Goal: Communication & Community: Answer question/provide support

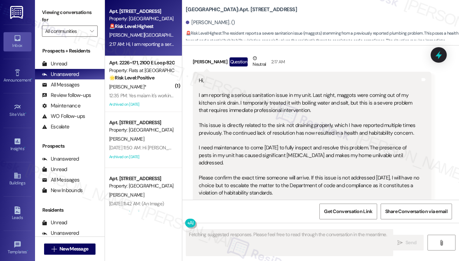
scroll to position [7163, 0]
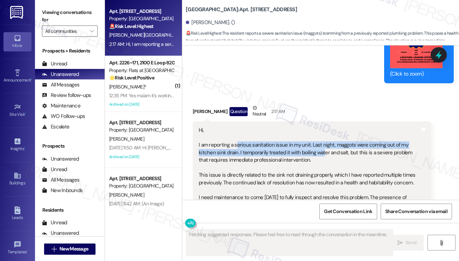
drag, startPoint x: 236, startPoint y: 158, endPoint x: 322, endPoint y: 169, distance: 87.3
click at [322, 169] on div "Hi, I am reporting a serious sanitation issue in my unit. Last night, maggots w…" at bounding box center [310, 202] width 222 height 150
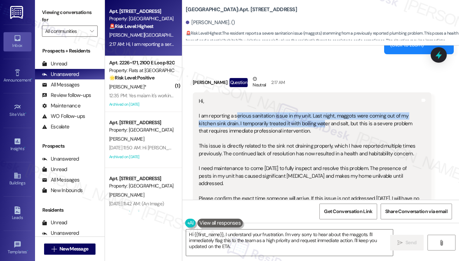
scroll to position [7233, 0]
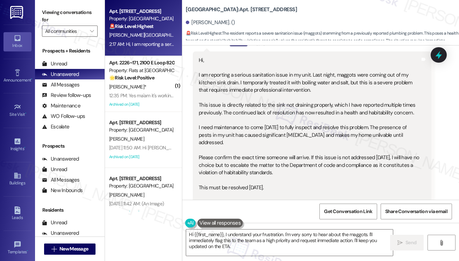
click at [263, 109] on div "Hi, I am reporting a serious sanitation issue in my unit. Last night, maggots w…" at bounding box center [310, 132] width 222 height 150
drag, startPoint x: 208, startPoint y: 95, endPoint x: 324, endPoint y: 95, distance: 116.3
click at [324, 95] on div "Hi, I am reporting a serious sanitation issue in my unit. Last night, maggots w…" at bounding box center [310, 132] width 222 height 150
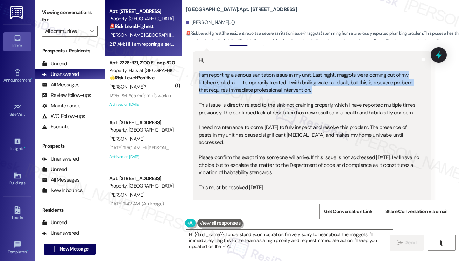
click at [324, 95] on div "Hi, I am reporting a serious sanitation issue in my unit. Last night, maggots w…" at bounding box center [310, 132] width 222 height 150
click at [282, 108] on div "Hi, I am reporting a serious sanitation issue in my unit. Last night, maggots w…" at bounding box center [310, 132] width 222 height 150
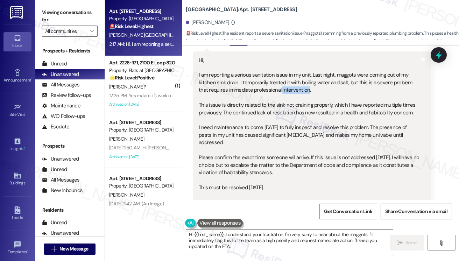
click at [282, 108] on div "Hi, I am reporting a serious sanitation issue in my unit. Last night, maggots w…" at bounding box center [310, 132] width 222 height 150
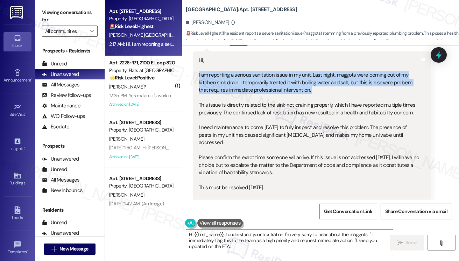
click at [282, 108] on div "Hi, I am reporting a serious sanitation issue in my unit. Last night, maggots w…" at bounding box center [310, 132] width 222 height 150
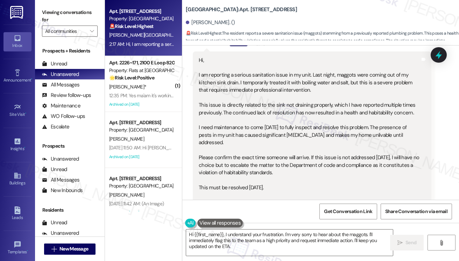
click at [262, 134] on div "Hi, I am reporting a serious sanitation issue in my unit. Last night, maggots w…" at bounding box center [310, 132] width 222 height 150
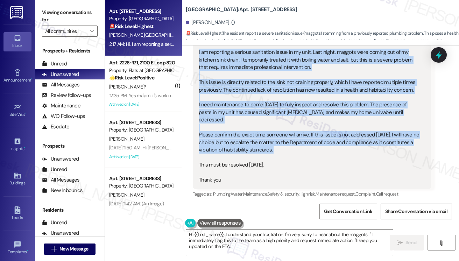
scroll to position [7268, 0]
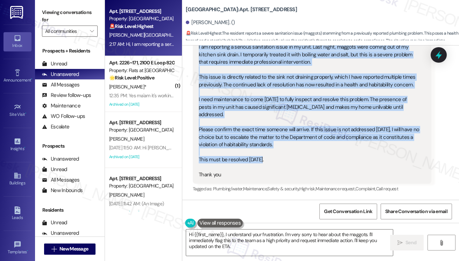
drag, startPoint x: 196, startPoint y: 91, endPoint x: 301, endPoint y: 161, distance: 126.7
click at [301, 161] on div "Hi, I am reporting a serious sanitation issue in my unit. Last night, maggots w…" at bounding box center [312, 103] width 239 height 160
copy div "I am reporting a serious sanitation issue in my unit. Last night, maggots were …"
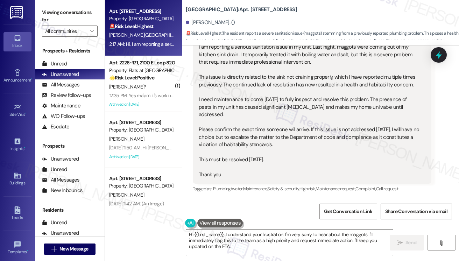
click at [58, 15] on label "Viewing conversations for" at bounding box center [70, 16] width 56 height 19
click at [59, 12] on label "Viewing conversations for" at bounding box center [70, 16] width 56 height 19
click at [197, 23] on div "[PERSON_NAME]. ()" at bounding box center [210, 22] width 49 height 7
click at [346, 149] on div "Hi, I am reporting a serious sanitation issue in my unit. Last night, maggots w…" at bounding box center [310, 104] width 222 height 150
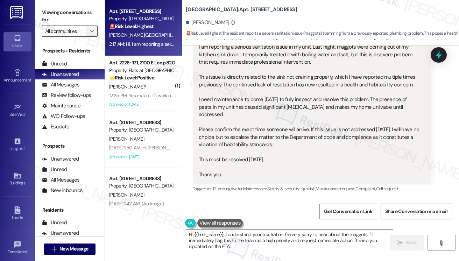
click at [92, 29] on icon "" at bounding box center [92, 31] width 4 height 6
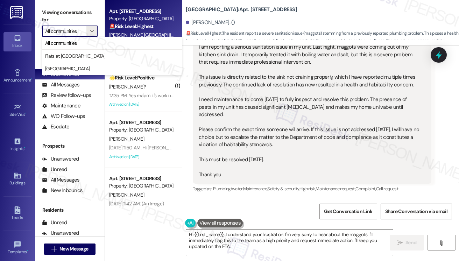
click at [324, 97] on div "Hi, I am reporting a serious sanitation issue in my unit. Last night, maggots w…" at bounding box center [310, 104] width 222 height 150
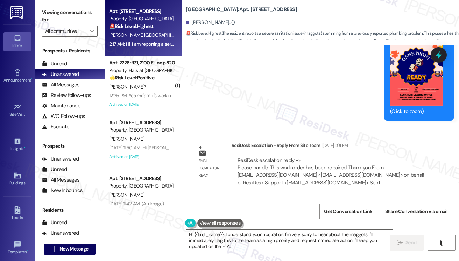
scroll to position [6847, 0]
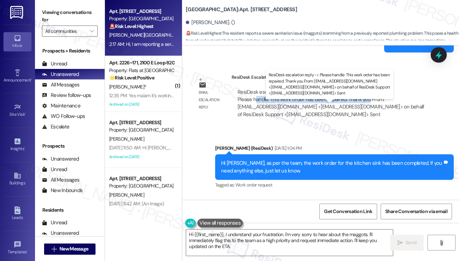
drag, startPoint x: 257, startPoint y: 117, endPoint x: 368, endPoint y: 117, distance: 111.0
click at [368, 117] on div "ResiDesk escalation reply -> Please handle: This work order has been repaired. …" at bounding box center [331, 103] width 187 height 29
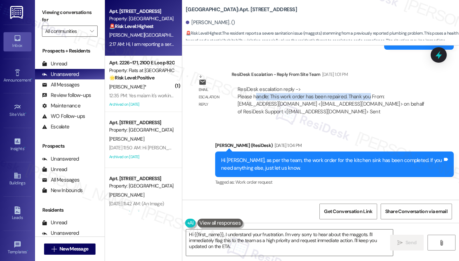
scroll to position [6918, 0]
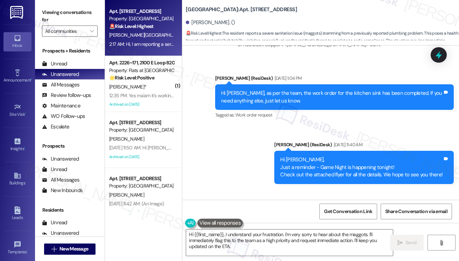
drag, startPoint x: 326, startPoint y: 135, endPoint x: 266, endPoint y: 109, distance: 65.4
click at [266, 105] on div "Hi [PERSON_NAME], as per the team, the work order for the kitchen sink has been…" at bounding box center [332, 97] width 222 height 15
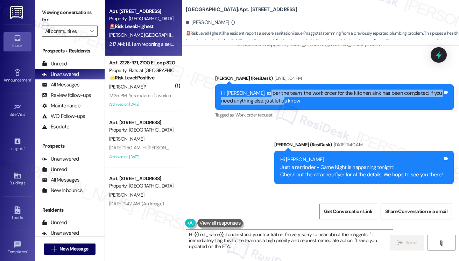
drag, startPoint x: 262, startPoint y: 109, endPoint x: 307, endPoint y: 117, distance: 45.3
click at [307, 105] on div "Hi [PERSON_NAME], as per the team, the work order for the kitchen sink has been…" at bounding box center [332, 97] width 222 height 15
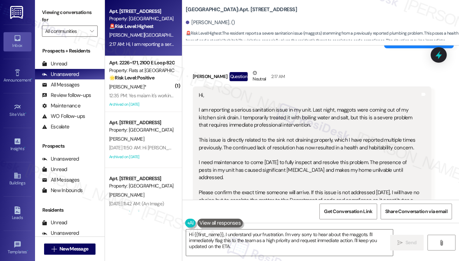
scroll to position [7268, 0]
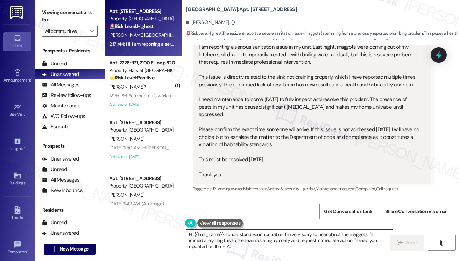
click at [265, 234] on textarea "Hi {{first_name}}, I understand your frustration. I'm very sorry to hear about …" at bounding box center [289, 243] width 207 height 26
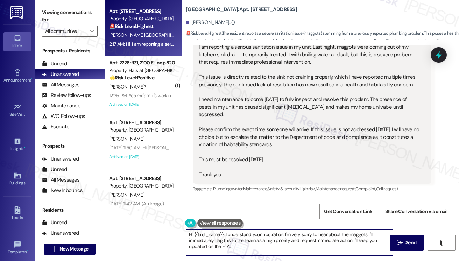
click at [265, 234] on textarea "Hi {{first_name}}, I understand your frustration. I'm very sorry to hear about …" at bounding box center [289, 243] width 207 height 26
click at [351, 233] on textarea "Hi {{first_name}}, I understand your frustration. I'm very sorry to hear about …" at bounding box center [289, 243] width 207 height 26
click at [258, 246] on textarea "Hi {{first_name}}, I understand your frustration. I'm very sorry to hear about …" at bounding box center [289, 243] width 207 height 26
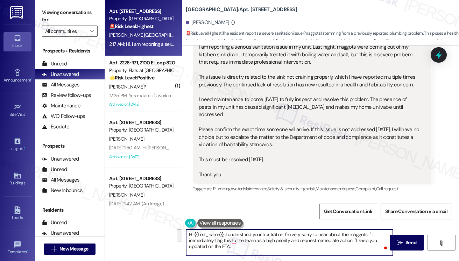
drag, startPoint x: 251, startPoint y: 249, endPoint x: 356, endPoint y: 239, distance: 105.5
click at [356, 239] on textarea "Hi {{first_name}}, I understand your frustration. I'm very sorry to hear about …" at bounding box center [289, 243] width 207 height 26
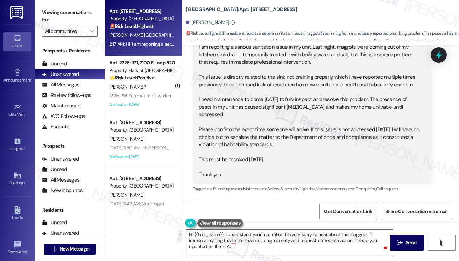
click at [56, 19] on label "Viewing conversations for" at bounding box center [70, 16] width 56 height 19
click at [369, 235] on textarea "Hi {{first_name}}, I understand your frustration. I'm very sorry to hear about …" at bounding box center [289, 243] width 207 height 26
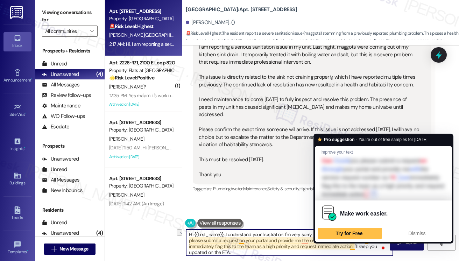
drag, startPoint x: 290, startPoint y: 246, endPoint x: 353, endPoint y: 248, distance: 63.4
click at [353, 248] on textarea "Hi {{first_name}}, I understand your frustration. I'm very sorry to hear about …" at bounding box center [289, 243] width 207 height 26
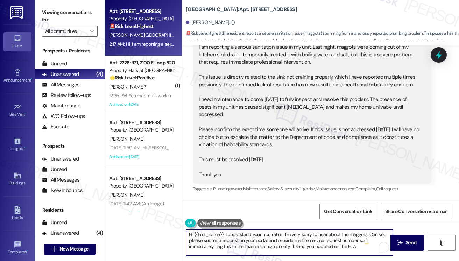
drag, startPoint x: 309, startPoint y: 254, endPoint x: 320, endPoint y: 254, distance: 11.2
click at [309, 254] on textarea "Hi {{first_name}}, I understand your frustration. I'm very sorry to hear about …" at bounding box center [289, 243] width 207 height 26
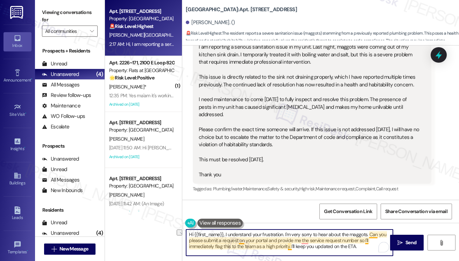
drag, startPoint x: 370, startPoint y: 248, endPoint x: 291, endPoint y: 245, distance: 79.5
click at [291, 245] on textarea "Hi {{first_name}}, I understand your frustration. I'm very sorry to hear about …" at bounding box center [289, 243] width 207 height 26
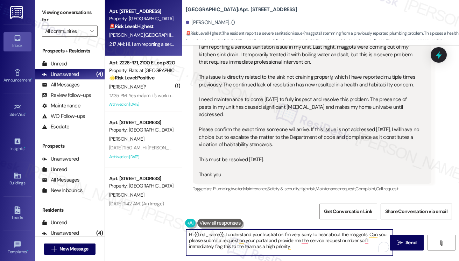
click at [278, 235] on textarea "Hi {{first_name}}, I understand your frustration. I'm very sorry to hear about …" at bounding box center [289, 243] width 207 height 26
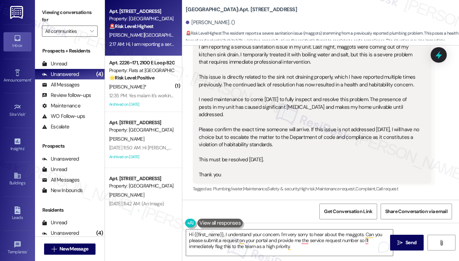
click at [53, 16] on label "Viewing conversations for" at bounding box center [70, 16] width 56 height 19
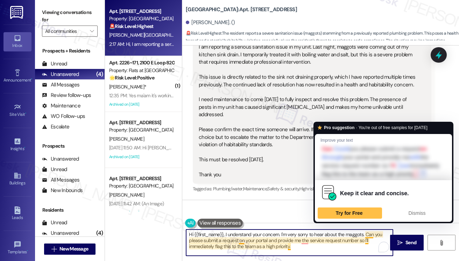
drag, startPoint x: 362, startPoint y: 232, endPoint x: 354, endPoint y: 233, distance: 7.8
click at [362, 232] on textarea "Hi {{first_name}}, I understand your concern. I'm very sorry to hear about the …" at bounding box center [289, 243] width 207 height 26
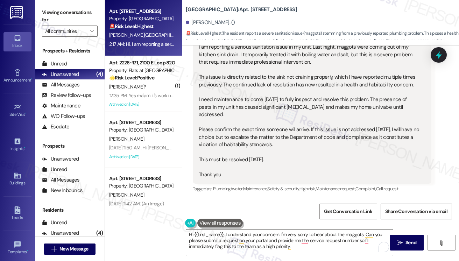
drag, startPoint x: 51, startPoint y: 9, endPoint x: 56, endPoint y: 12, distance: 4.9
click at [51, 9] on label "Viewing conversations for" at bounding box center [70, 16] width 56 height 19
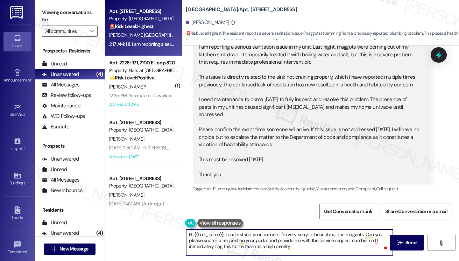
click at [234, 249] on textarea "Hi {{first_name}}, I understand your concern. I'm very sorry to hear about the …" at bounding box center [289, 243] width 207 height 26
click at [309, 248] on textarea "Hi {{first_name}}, I understand your concern. I'm very sorry to hear about the …" at bounding box center [289, 243] width 207 height 26
click at [370, 239] on textarea "Hi {{first_name}}, I understand your concern. I'm very sorry to hear about the …" at bounding box center [289, 243] width 207 height 26
click at [206, 243] on textarea "Hi {{first_name}}, I understand your concern. I'm very sorry to hear about the …" at bounding box center [289, 243] width 207 height 26
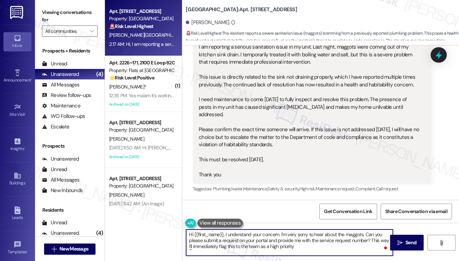
click at [203, 247] on textarea "Hi {{first_name}}, I understand your concern. I'm very sorry to hear about the …" at bounding box center [289, 243] width 207 height 26
click at [300, 249] on textarea "Hi {{first_name}}, I understand your concern. I'm very sorry to hear about the …" at bounding box center [289, 243] width 207 height 26
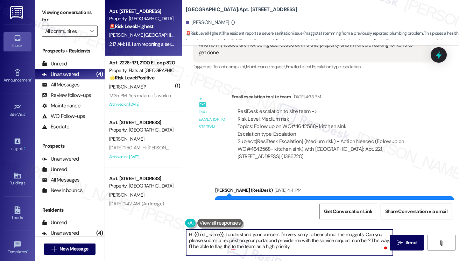
scroll to position [6357, 0]
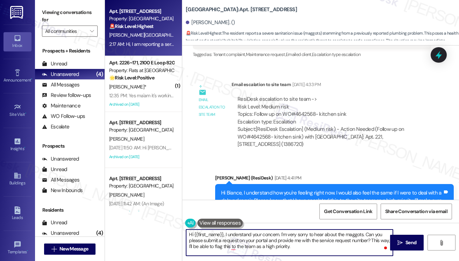
click at [292, 126] on div "ResiDesk escalation to site team -> Risk Level: Medium risk Topics: Follow up o…" at bounding box center [332, 111] width 188 height 30
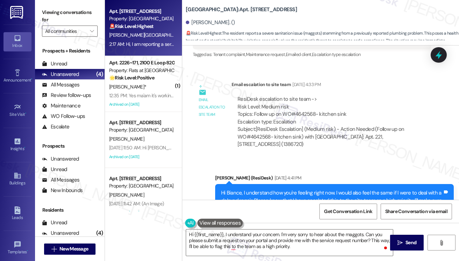
click at [292, 126] on div "ResiDesk escalation to site team -> Risk Level: Medium risk Topics: Follow up o…" at bounding box center [332, 111] width 188 height 30
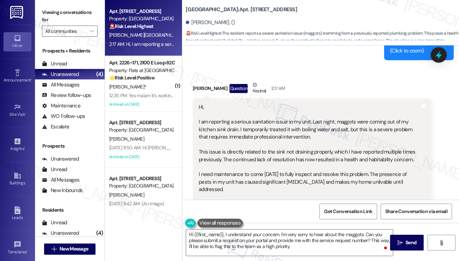
scroll to position [7268, 0]
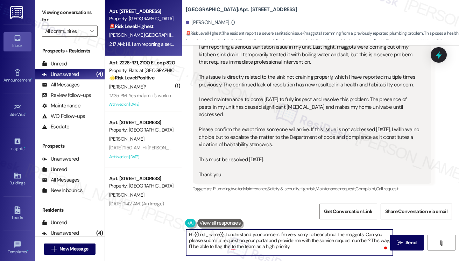
click at [305, 248] on textarea "Hi {{first_name}}, I understand your concern. I'm very sorry to hear about the …" at bounding box center [289, 243] width 207 height 26
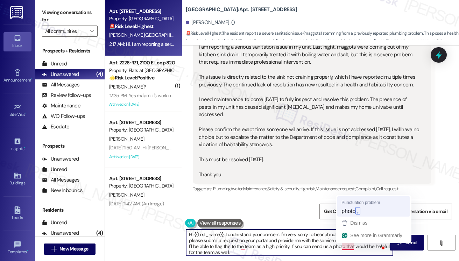
type textarea "Hi {{first_name}}, I understand your concern. I'm very sorry to hear about the …"
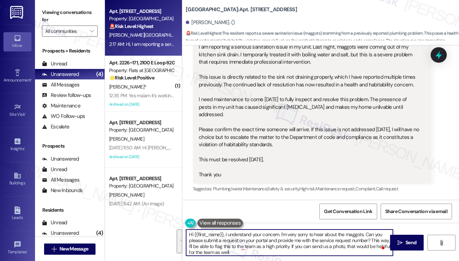
click at [262, 244] on textarea "Hi {{first_name}}, I understand your concern. I'm very sorry to hear about the …" at bounding box center [289, 243] width 207 height 26
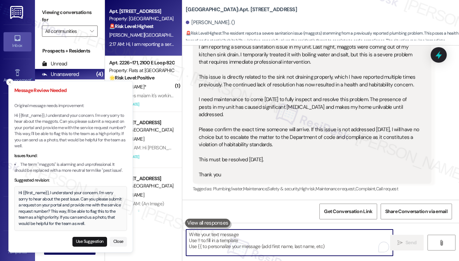
click at [61, 193] on div "Hi {{first_name}}, I understand your concern. I'm very sorry to hear about the …" at bounding box center [71, 208] width 105 height 37
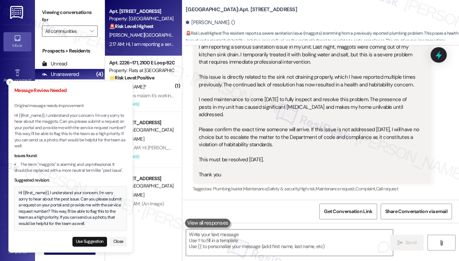
click at [61, 199] on div "Hi {{first_name}}, I understand your concern. I'm very sorry to hear about the …" at bounding box center [71, 208] width 105 height 37
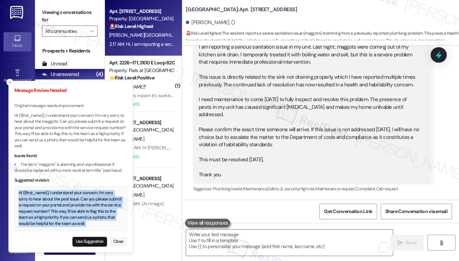
click at [61, 199] on div "Hi {{first_name}}, I understand your concern. I'm very sorry to hear about the …" at bounding box center [71, 208] width 105 height 37
click at [67, 201] on div "Hi {{first_name}}, I understand your concern. I'm very sorry to hear about the …" at bounding box center [71, 208] width 105 height 37
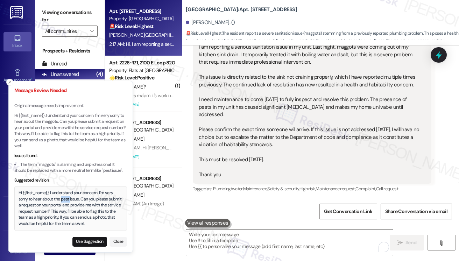
click at [67, 201] on div "Hi {{first_name}}, I understand your concern. I'm very sorry to hear about the …" at bounding box center [71, 208] width 105 height 37
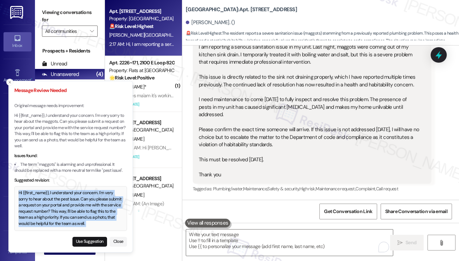
click at [67, 201] on div "Hi {{first_name}}, I understand your concern. I'm very sorry to hear about the …" at bounding box center [71, 208] width 105 height 37
click at [83, 242] on button "Use Suggestion" at bounding box center [89, 242] width 35 height 10
type textarea "Hi {{first_name}}, I understand your concern. I'm very sorry to hear about the …"
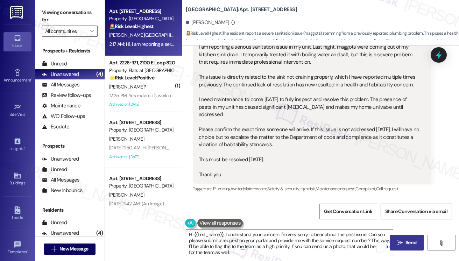
click at [406, 243] on span "Send" at bounding box center [411, 242] width 11 height 7
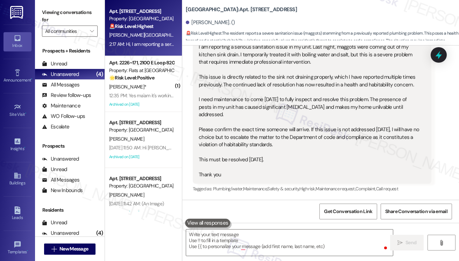
scroll to position [7267, 0]
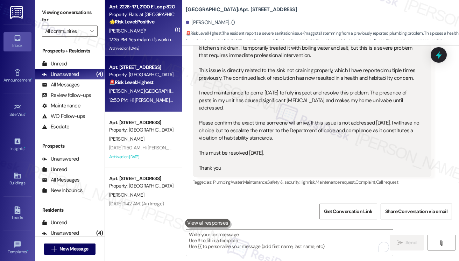
click at [146, 36] on div "12:35 PM: Yes ma'am it's working good when he came and put in the filter and fi…" at bounding box center [142, 39] width 66 height 9
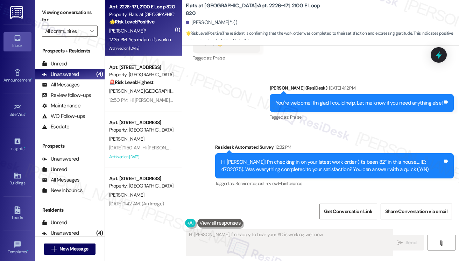
type textarea "Hi [PERSON_NAME], I'm happy to hear your AC is working well now!"
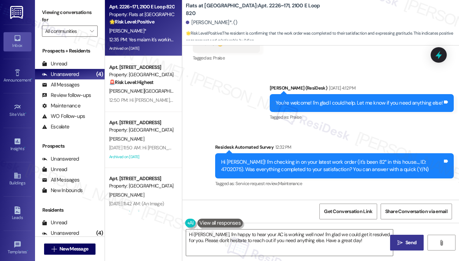
scroll to position [3044, 0]
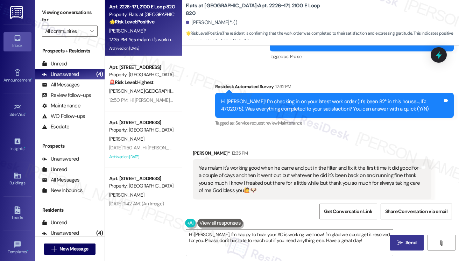
click at [262, 165] on div "Yes ma'am it's working good when he came and put in the filter and fix it the f…" at bounding box center [310, 180] width 222 height 30
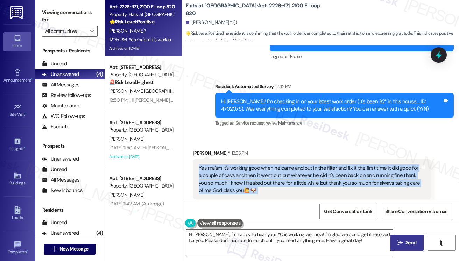
click at [262, 165] on div "Yes ma'am it's working good when he came and put in the filter and fix it the f…" at bounding box center [310, 180] width 222 height 30
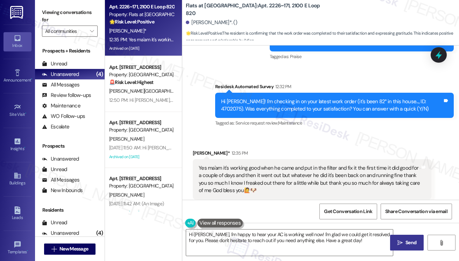
click at [362, 150] on div "[PERSON_NAME]* 12:35 PM" at bounding box center [312, 155] width 239 height 10
click at [337, 165] on div "Yes ma'am it's working good when he came and put in the filter and fix it the f…" at bounding box center [310, 180] width 222 height 30
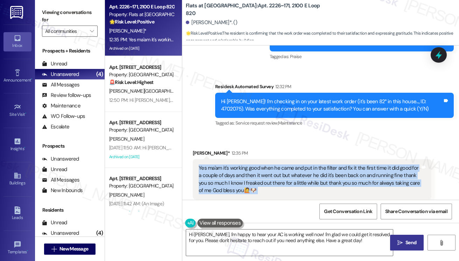
click at [337, 165] on div "Yes ma'am it's working good when he came and put in the filter and fix it the f…" at bounding box center [310, 180] width 222 height 30
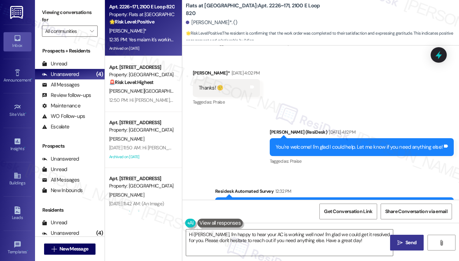
scroll to position [2939, 0]
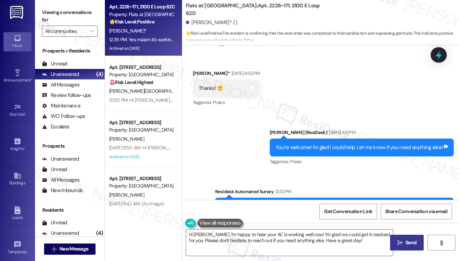
click at [303, 144] on div "You're welcome! I'm glad I could help. Let me know if you need anything else!" at bounding box center [359, 147] width 167 height 7
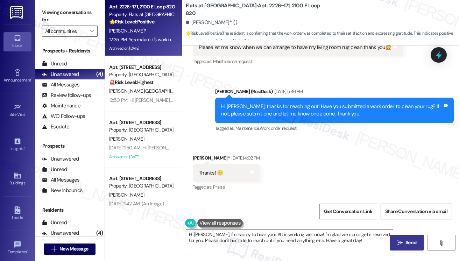
scroll to position [2799, 0]
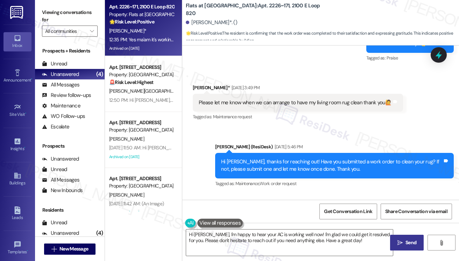
click at [250, 158] on div "Hi [PERSON_NAME], thanks for reaching out! Have you submitted a work order to c…" at bounding box center [332, 165] width 222 height 15
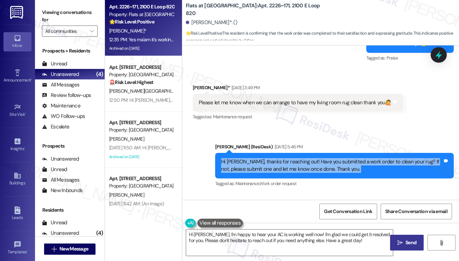
click at [250, 158] on div "Hi [PERSON_NAME], thanks for reaching out! Have you submitted a work order to c…" at bounding box center [332, 165] width 222 height 15
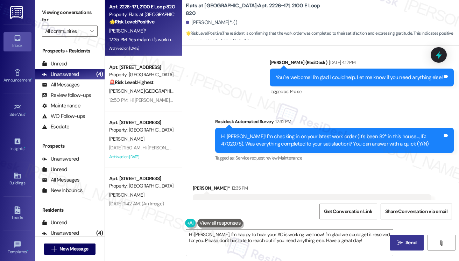
scroll to position [2939, 0]
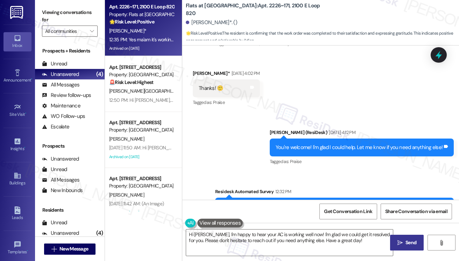
click at [335, 139] on div "You're welcome! I'm glad I could help. Let me know if you need anything else! T…" at bounding box center [362, 148] width 184 height 18
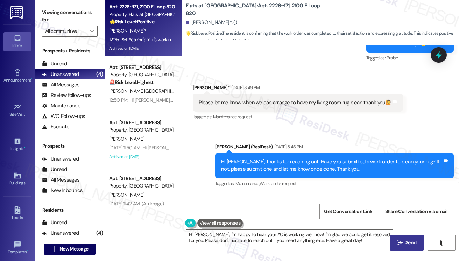
click at [270, 94] on div "Please let me know when we can arrange to have my living room rug clean thank y…" at bounding box center [298, 103] width 210 height 18
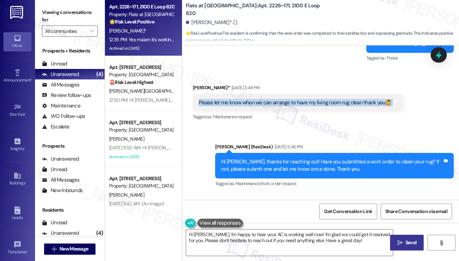
click at [270, 94] on div "Please let me know when we can arrange to have my living room rug clean thank y…" at bounding box center [298, 103] width 210 height 18
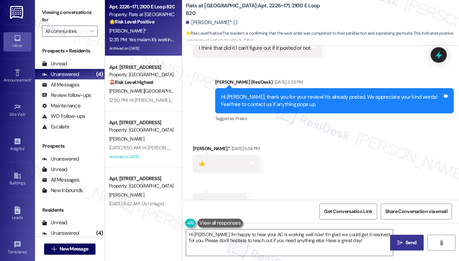
scroll to position [2518, 0]
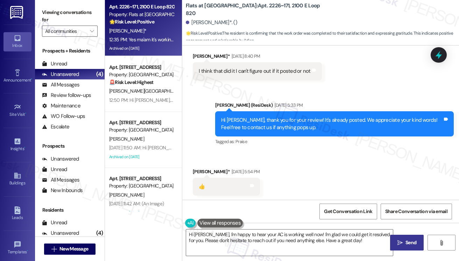
click at [286, 117] on div "Hi [PERSON_NAME], thank you for your review! It's already posted. We appreciate…" at bounding box center [332, 124] width 222 height 15
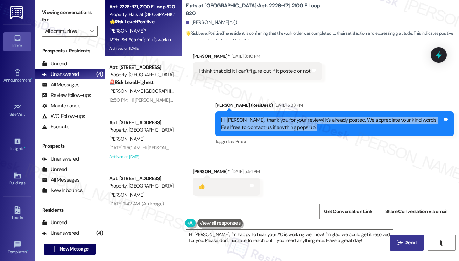
click at [286, 117] on div "Hi [PERSON_NAME], thank you for your review! It's already posted. We appreciate…" at bounding box center [332, 124] width 222 height 15
click at [290, 117] on div "Hi [PERSON_NAME], thank you for your review! It's already posted. We appreciate…" at bounding box center [332, 124] width 222 height 15
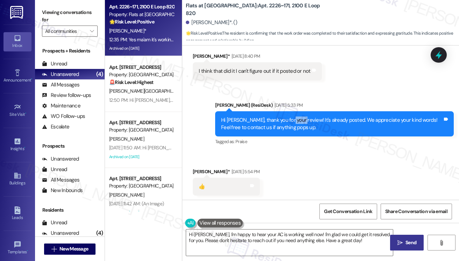
click at [290, 117] on div "Hi [PERSON_NAME], thank you for your review! It's already posted. We appreciate…" at bounding box center [332, 124] width 222 height 15
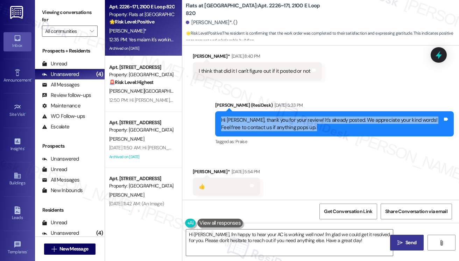
click at [290, 117] on div "Hi [PERSON_NAME], thank you for your review! It's already posted. We appreciate…" at bounding box center [332, 124] width 222 height 15
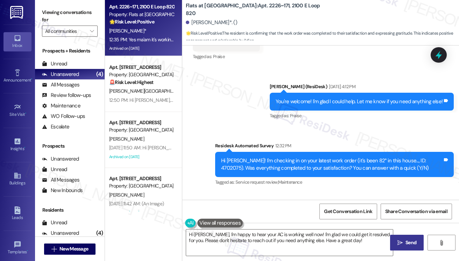
scroll to position [3044, 0]
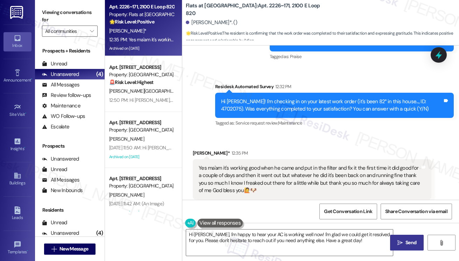
click at [314, 165] on div "Yes ma'am it's working good when he came and put in the filter and fix it the f…" at bounding box center [310, 180] width 222 height 30
click at [285, 159] on div "Yes ma'am it's working good when he came and put in the filter and fix it the f…" at bounding box center [312, 179] width 239 height 41
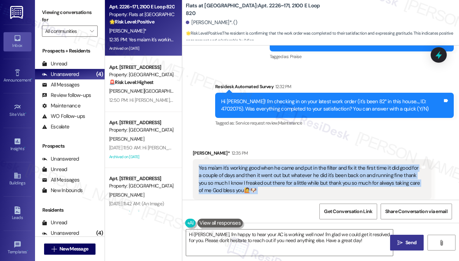
click at [285, 159] on div "Yes ma'am it's working good when he came and put in the filter and fix it the f…" at bounding box center [312, 179] width 239 height 41
copy div "Yes ma'am it's working good when he came and put in the filter and fix it the f…"
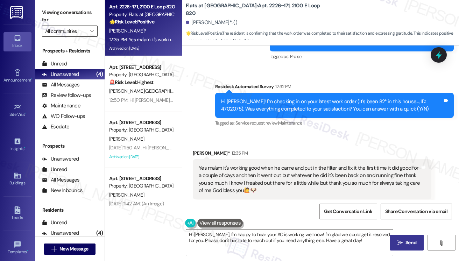
drag, startPoint x: 54, startPoint y: 11, endPoint x: 76, endPoint y: 36, distance: 33.0
click at [54, 11] on label "Viewing conversations for" at bounding box center [70, 16] width 56 height 19
click at [250, 238] on textarea "Hi [PERSON_NAME], I'm happy to hear your AC is working well now! I'm glad we co…" at bounding box center [289, 243] width 207 height 26
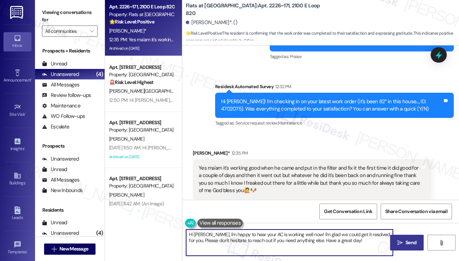
click at [250, 238] on textarea "Hi [PERSON_NAME], I'm happy to hear your AC is working well now! I'm glad we co…" at bounding box center [289, 243] width 207 height 26
paste textarea "I’m so glad to hear everything is working well again! No need to worry — we com…"
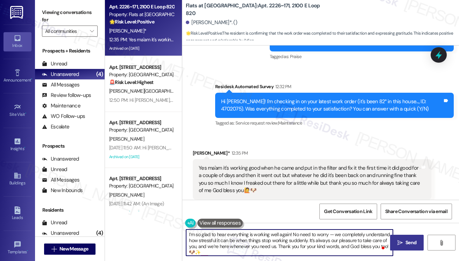
click at [186, 234] on textarea "I’m so glad to hear everything is working well again! No need to worry — we com…" at bounding box center [289, 243] width 207 height 26
click at [221, 233] on textarea "Hi [PERSON_NAME], I’m so glad to hear everything is working well again! No need…" at bounding box center [289, 243] width 207 height 26
click at [314, 165] on div "Yes ma'am it's working good when he came and put in the filter and fix it the f…" at bounding box center [310, 180] width 222 height 30
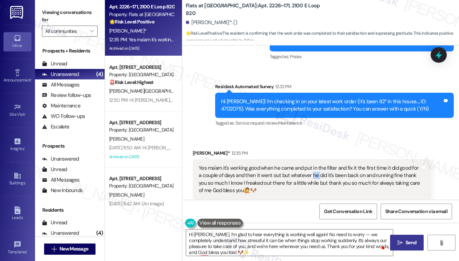
click at [314, 165] on div "Yes ma'am it's working good when he came and put in the filter and fix it the f…" at bounding box center [310, 180] width 222 height 30
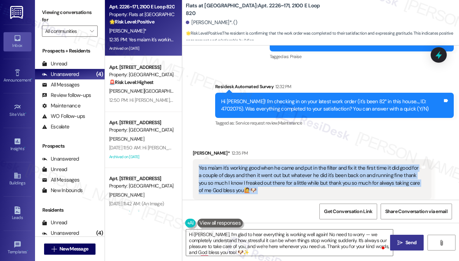
click at [314, 165] on div "Yes ma'am it's working good when he came and put in the filter and fix it the f…" at bounding box center [310, 180] width 222 height 30
click at [313, 165] on div "Yes ma'am it's working good when he came and put in the filter and fix it the f…" at bounding box center [310, 180] width 222 height 30
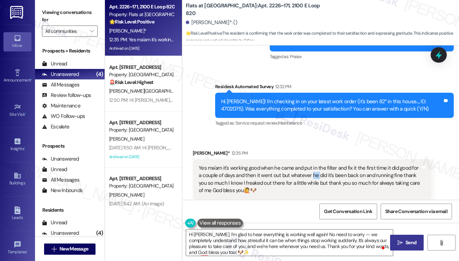
click at [313, 165] on div "Yes ma'am it's working good when he came and put in the filter and fix it the f…" at bounding box center [310, 180] width 222 height 30
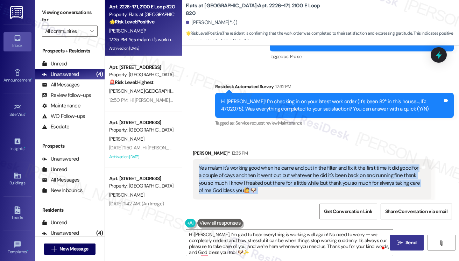
click at [313, 165] on div "Yes ma'am it's working good when he came and put in the filter and fix it the f…" at bounding box center [310, 180] width 222 height 30
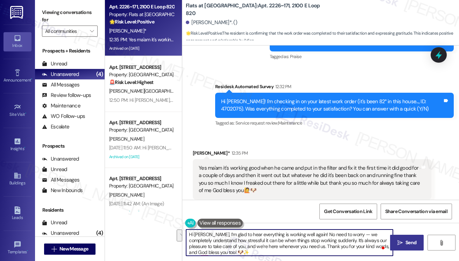
drag, startPoint x: 333, startPoint y: 241, endPoint x: 310, endPoint y: 234, distance: 24.4
click at [310, 234] on textarea "Hi [PERSON_NAME], I’m glad to hear everything is working well again! No need to…" at bounding box center [289, 243] width 207 height 26
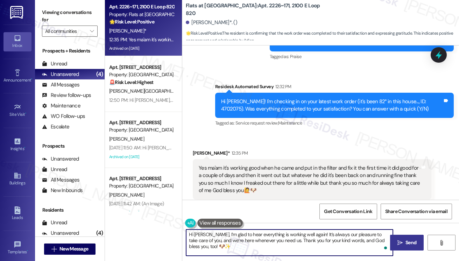
click at [202, 245] on textarea "Hi [PERSON_NAME], I’m glad to hear everything is working well again! It’s alway…" at bounding box center [289, 243] width 207 height 26
click at [195, 247] on textarea "Hi [PERSON_NAME], I’m glad to hear everything is working well again! It’s alway…" at bounding box center [289, 243] width 207 height 26
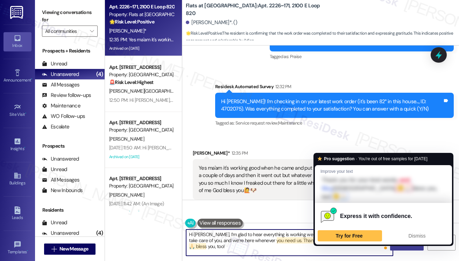
drag, startPoint x: 370, startPoint y: 241, endPoint x: 360, endPoint y: 241, distance: 10.2
click at [360, 241] on textarea "Hi [PERSON_NAME], I’m glad to hear everything is working well again! It’s alway…" at bounding box center [289, 243] width 207 height 26
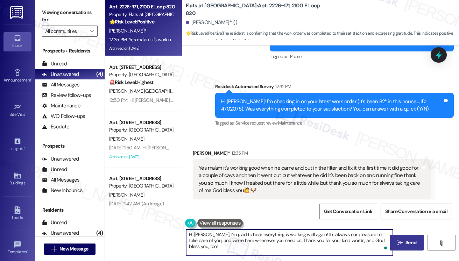
click at [345, 244] on textarea "Hi [PERSON_NAME], I’m glad to hear everything is working well again! It’s alway…" at bounding box center [289, 243] width 207 height 26
click at [388, 240] on textarea "Hi [PERSON_NAME], I’m glad to hear everything is working well again! It’s alway…" at bounding box center [289, 243] width 207 height 26
paste textarea "😊🙏🏻"
type textarea "Hi [PERSON_NAME], I’m glad to hear everything is working well again! It’s alway…"
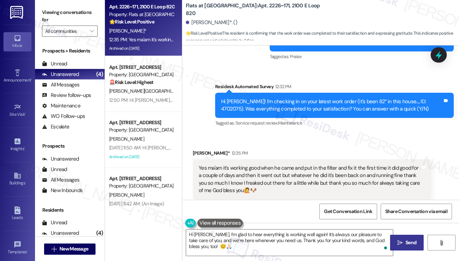
click at [398, 244] on icon "" at bounding box center [400, 243] width 5 height 6
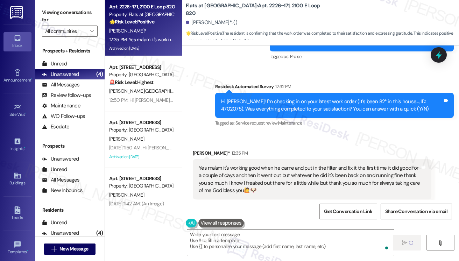
type textarea "Fetching suggested responses. Please feel free to read through the conversation…"
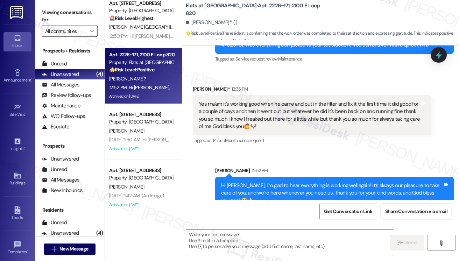
scroll to position [13, 0]
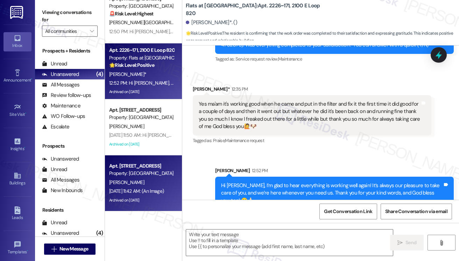
click at [150, 186] on div "[PERSON_NAME]" at bounding box center [142, 182] width 66 height 9
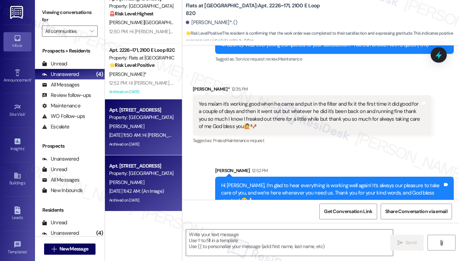
type textarea "Fetching suggested responses. Please feel free to read through the conversation…"
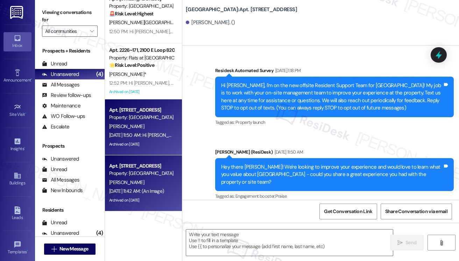
type textarea "Fetching suggested responses. Please feel free to read through the conversation…"
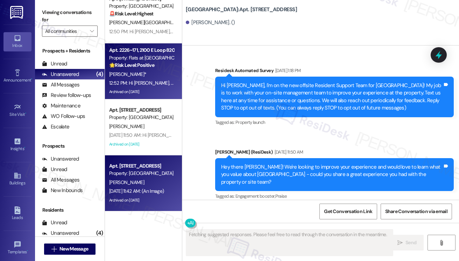
scroll to position [18925, 0]
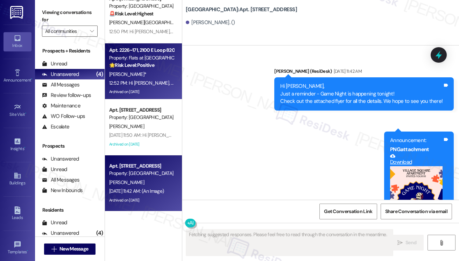
click at [151, 72] on div "[PERSON_NAME]*" at bounding box center [142, 74] width 66 height 9
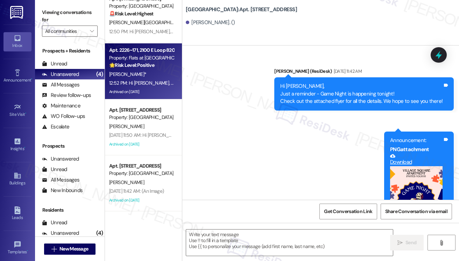
type textarea "Fetching suggested responses. Please feel free to read through the conversation…"
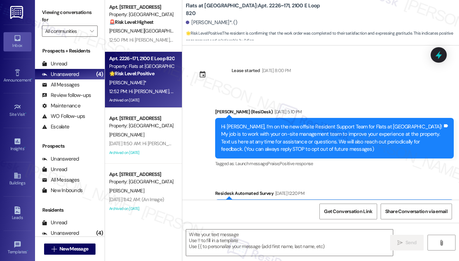
scroll to position [0, 0]
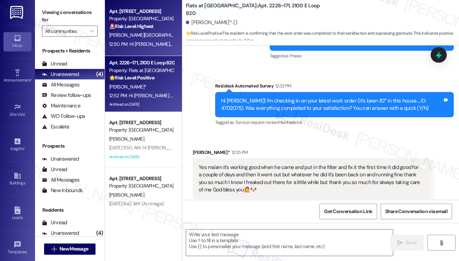
click at [142, 41] on div "12:50 PM: Hi [PERSON_NAME], I understand your concern. I'm very sorry to hear a…" at bounding box center [443, 44] width 668 height 6
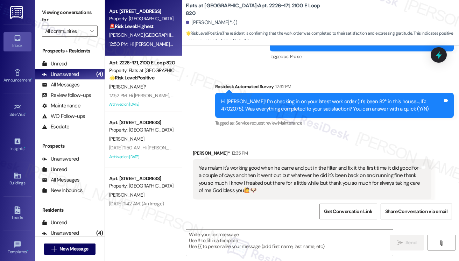
type textarea "Fetching suggested responses. Please feel free to read through the conversation…"
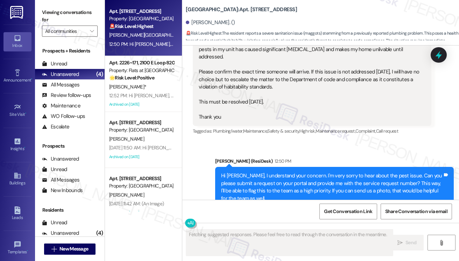
scroll to position [7349, 0]
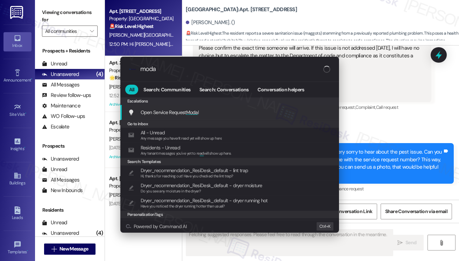
type input "modal"
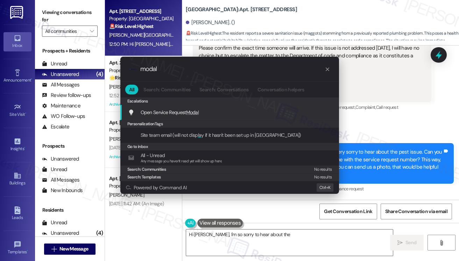
type textarea "Hi [PERSON_NAME], I'm so sorry to hear about the maggots"
type input "modal"
click at [193, 111] on span "Modal" at bounding box center [192, 112] width 13 height 6
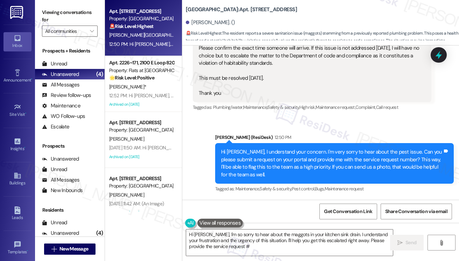
type textarea "Hi [PERSON_NAME], I'm so sorry to hear about the maggots in your kitchen sink d…"
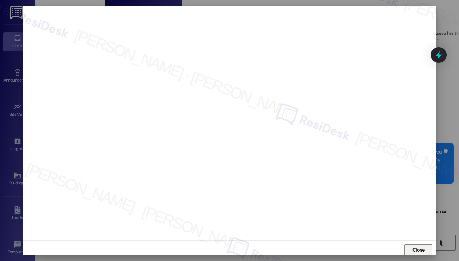
click at [421, 245] on span "Close" at bounding box center [418, 250] width 15 height 11
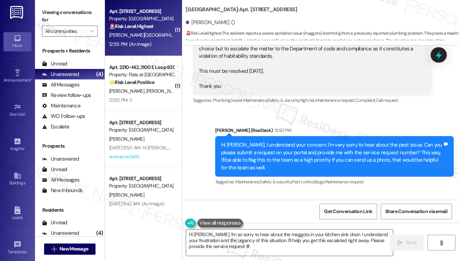
scroll to position [7529, 0]
